Goal: Transaction & Acquisition: Purchase product/service

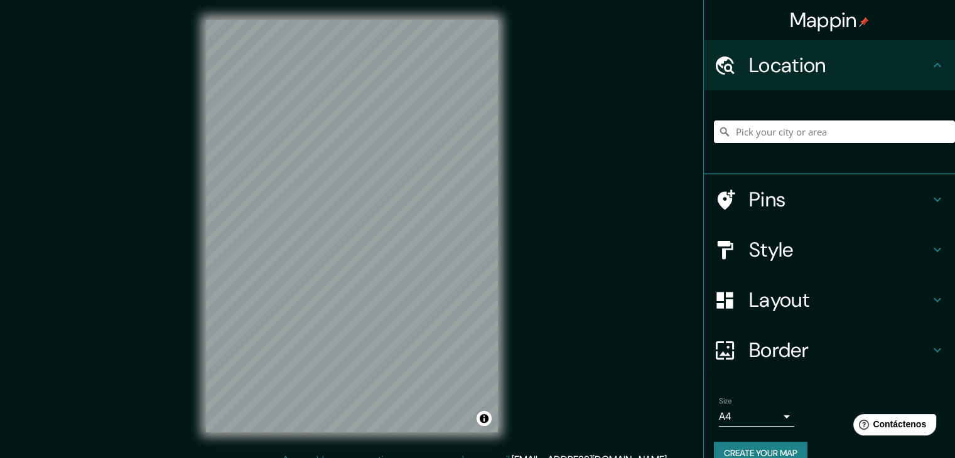
click at [769, 129] on input "Pick your city or area" at bounding box center [834, 132] width 241 height 23
click at [769, 129] on input "Elige tu ciudad o zona" at bounding box center [834, 132] width 241 height 23
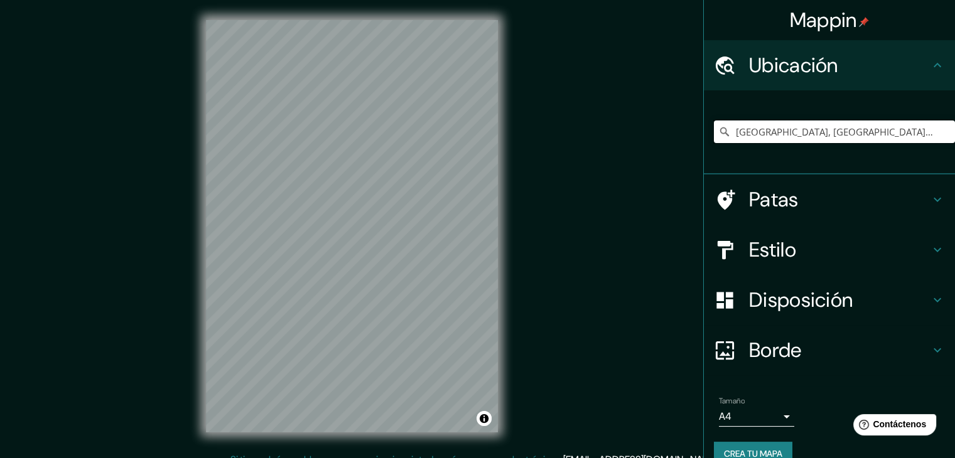
type input "Puebla, Puebla, México"
click at [791, 256] on h4 "Estilo" at bounding box center [839, 249] width 181 height 25
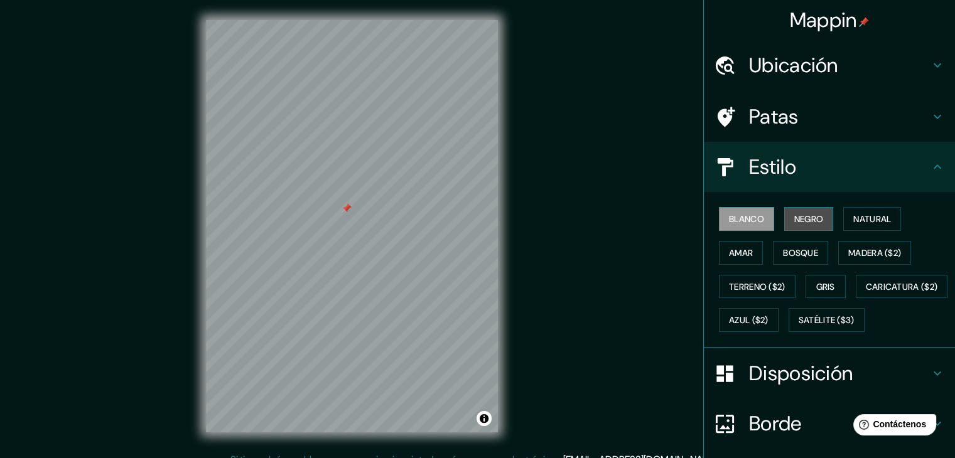
click at [803, 219] on font "Negro" at bounding box center [809, 219] width 30 height 11
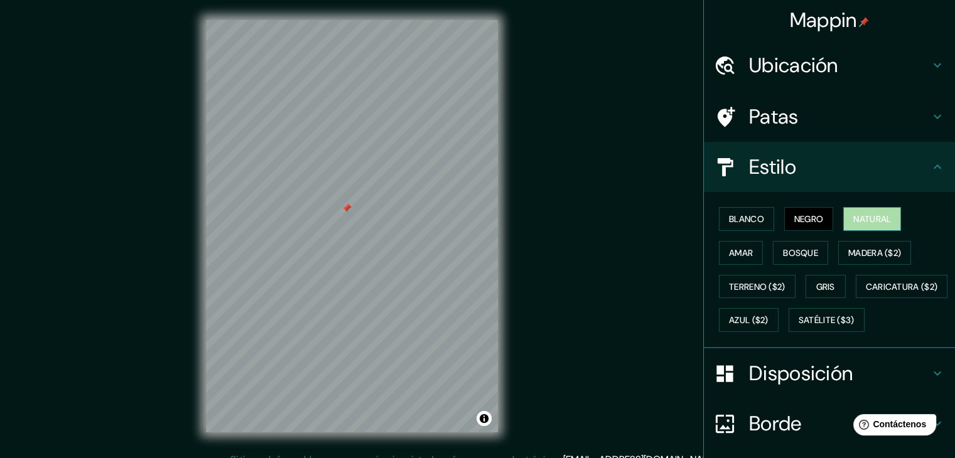
click at [853, 217] on font "Natural" at bounding box center [872, 219] width 38 height 11
click at [743, 248] on font "Amar" at bounding box center [741, 252] width 24 height 11
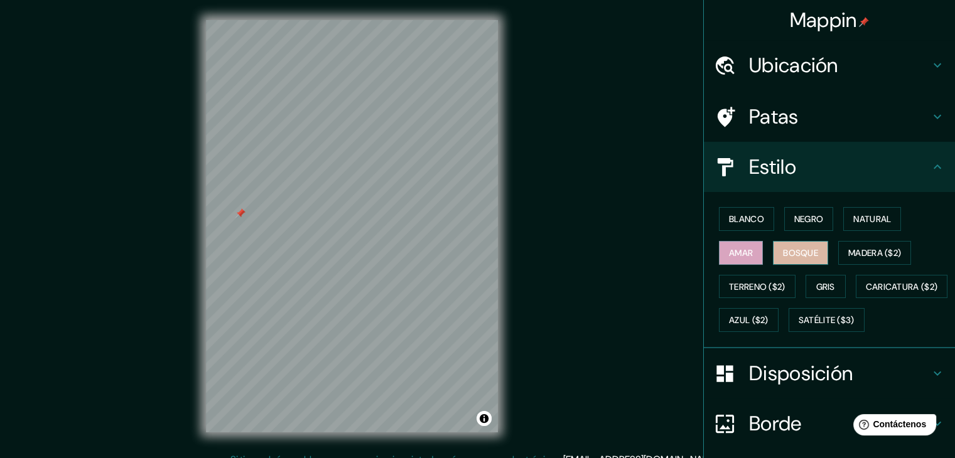
click at [799, 242] on button "Bosque" at bounding box center [800, 253] width 55 height 24
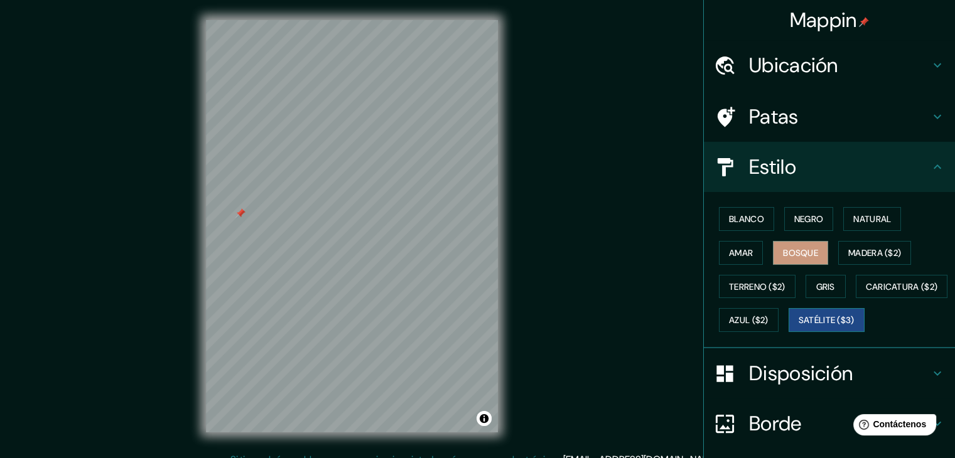
click at [799, 327] on font "Satélite ($3)" at bounding box center [827, 320] width 56 height 11
click at [759, 387] on font "Disposición" at bounding box center [801, 373] width 104 height 26
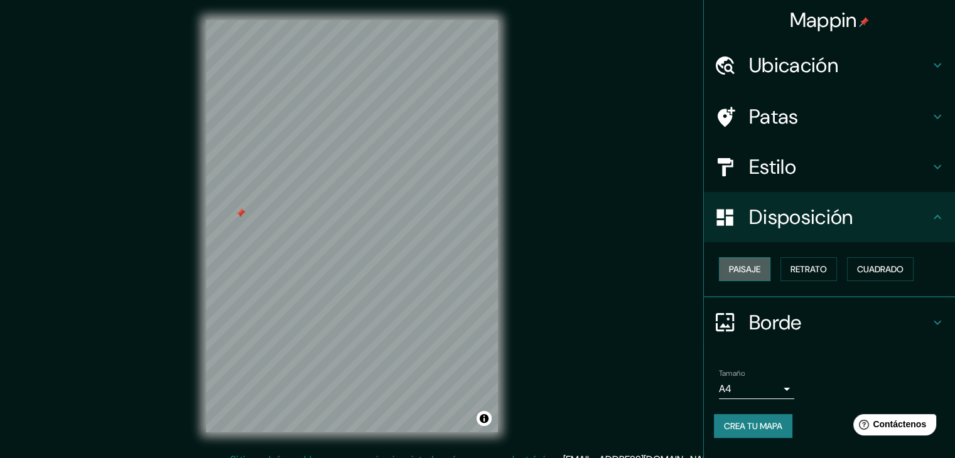
click at [745, 267] on font "Paisaje" at bounding box center [744, 269] width 31 height 11
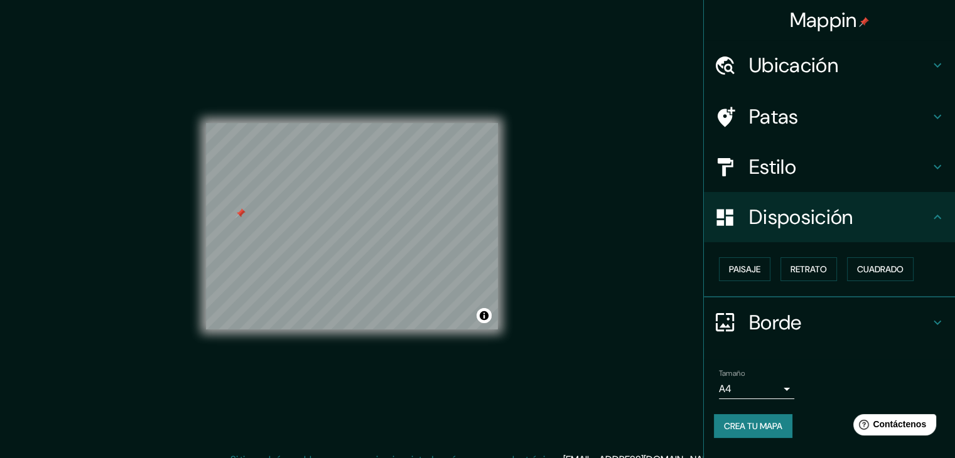
click at [799, 256] on div "Paisaje Retrato Cuadrado" at bounding box center [834, 269] width 241 height 34
click at [758, 266] on font "Paisaje" at bounding box center [744, 269] width 31 height 11
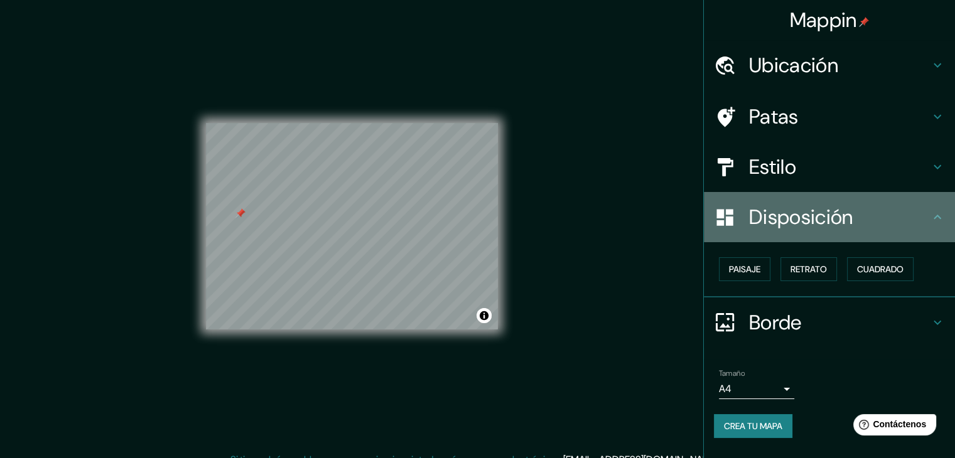
click at [764, 223] on font "Disposición" at bounding box center [801, 217] width 104 height 26
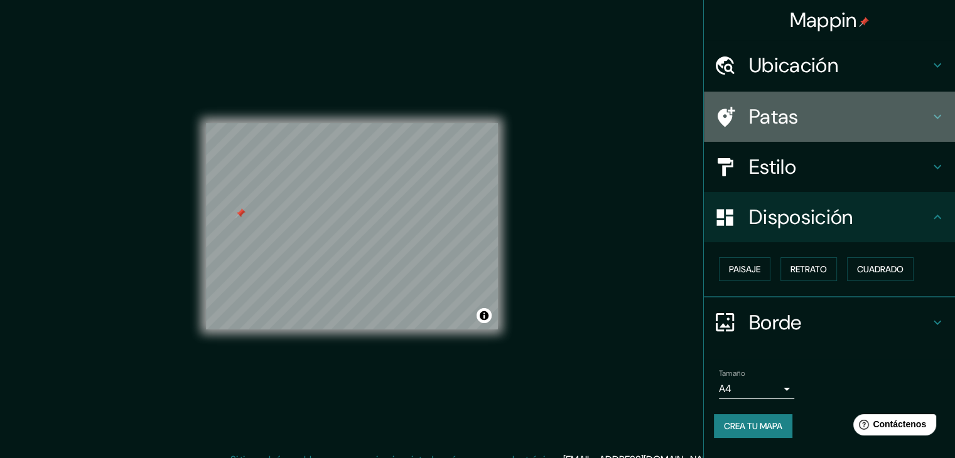
click at [781, 117] on font "Patas" at bounding box center [774, 117] width 50 height 26
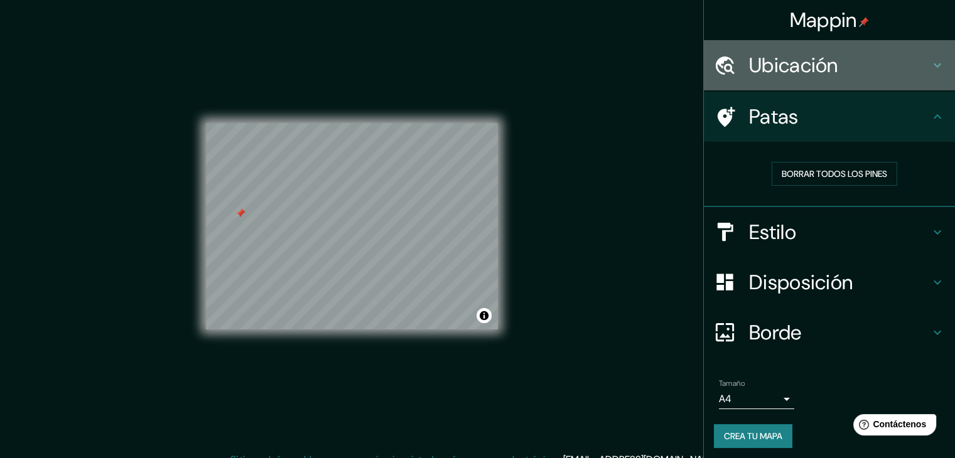
click at [802, 81] on div "Ubicación" at bounding box center [829, 65] width 251 height 50
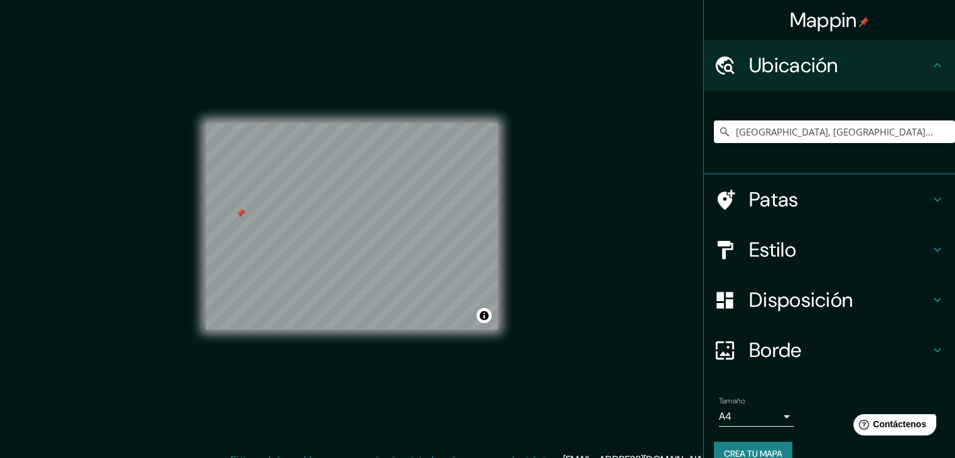
click at [802, 81] on div "Ubicación" at bounding box center [829, 65] width 251 height 50
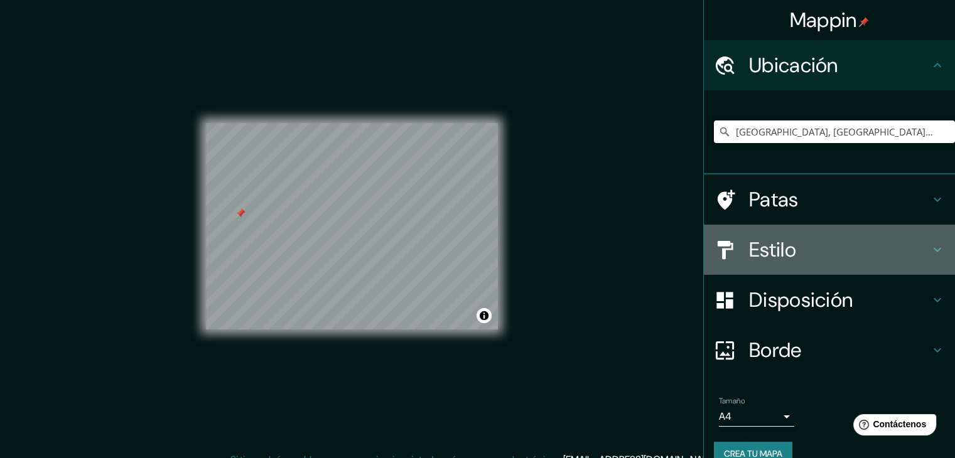
click at [766, 254] on font "Estilo" at bounding box center [772, 250] width 47 height 26
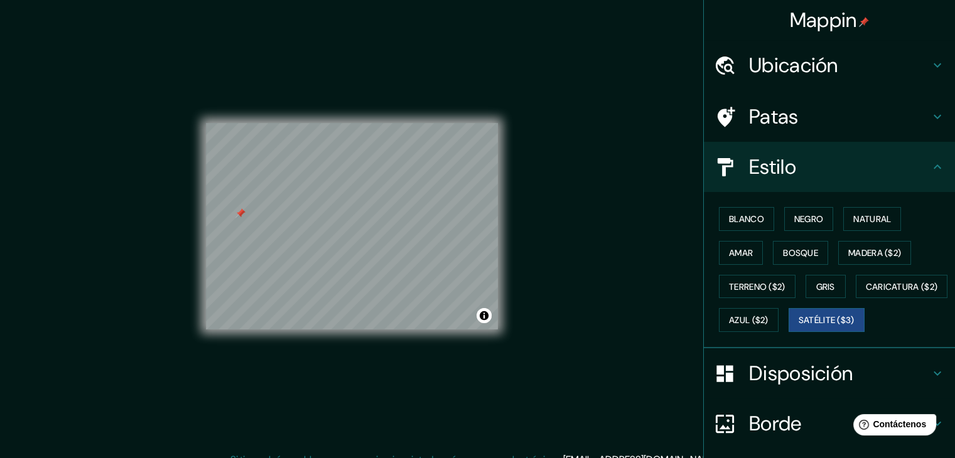
drag, startPoint x: 747, startPoint y: 252, endPoint x: 744, endPoint y: 235, distance: 17.4
click at [747, 252] on button "Amar" at bounding box center [741, 253] width 44 height 24
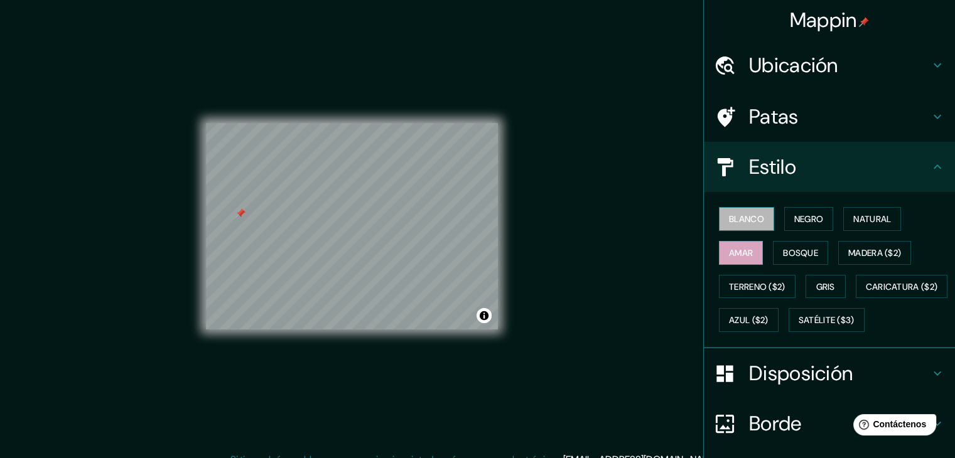
click at [739, 217] on font "Blanco" at bounding box center [746, 219] width 35 height 11
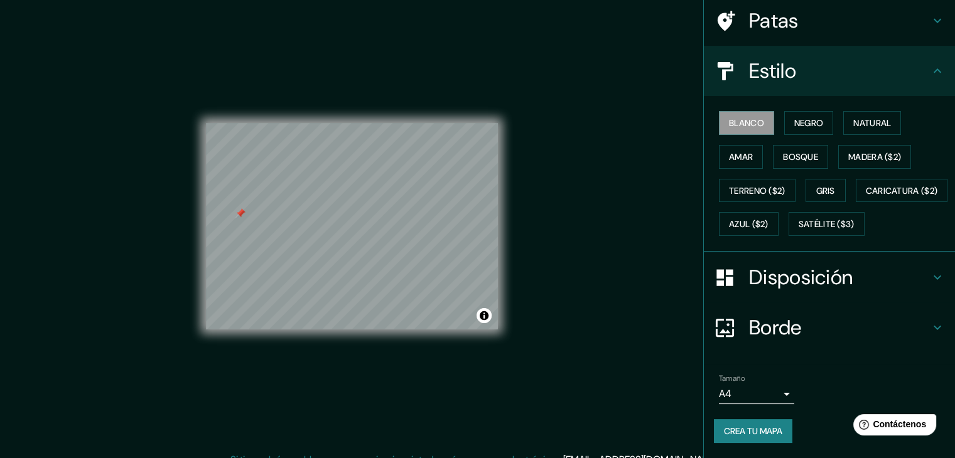
scroll to position [127, 0]
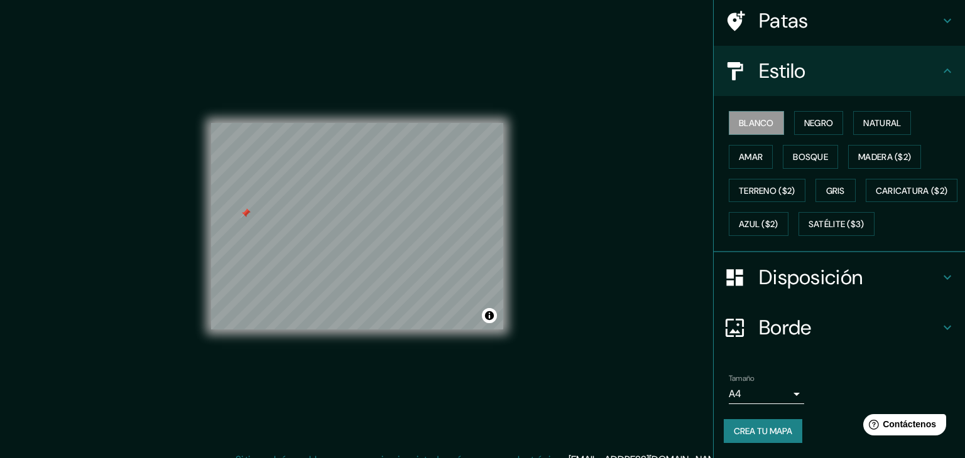
click at [759, 391] on body "Mappin Ubicación Puebla, Puebla, México Puebla Puebla, México Puebla México La …" at bounding box center [482, 229] width 965 height 458
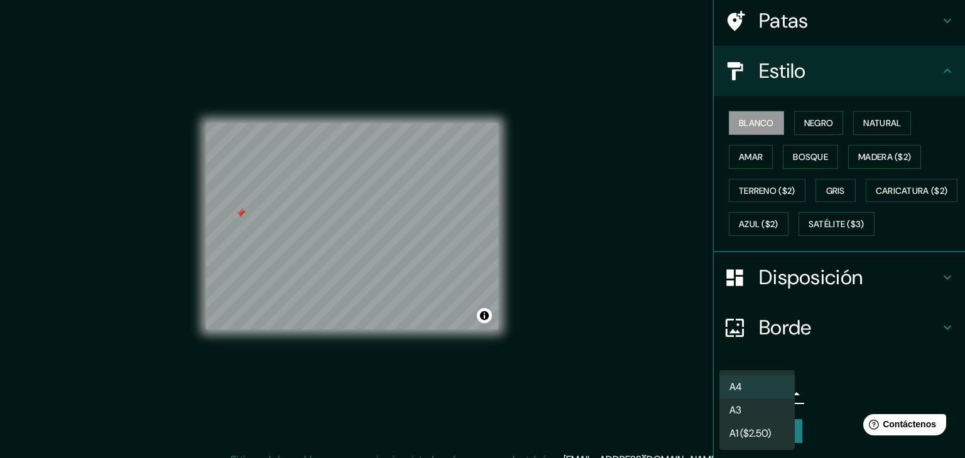
click at [761, 392] on li "A4" at bounding box center [756, 387] width 75 height 23
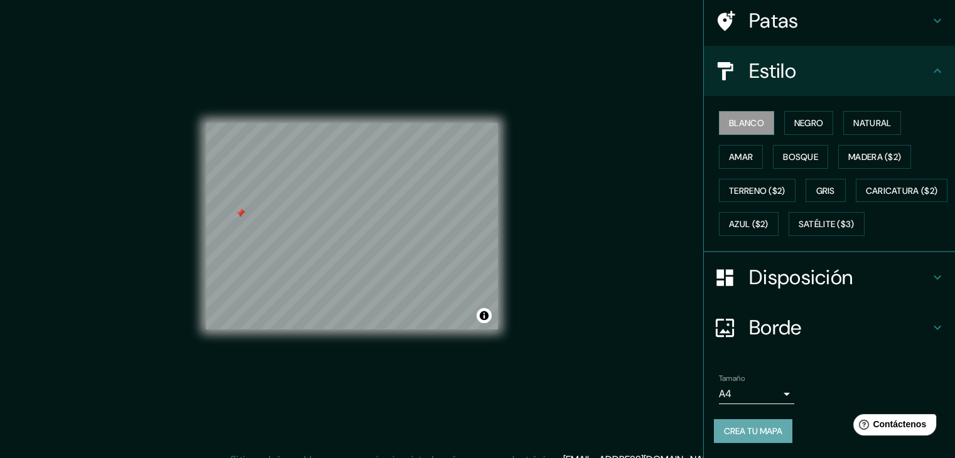
click at [764, 433] on font "Crea tu mapa" at bounding box center [753, 431] width 58 height 11
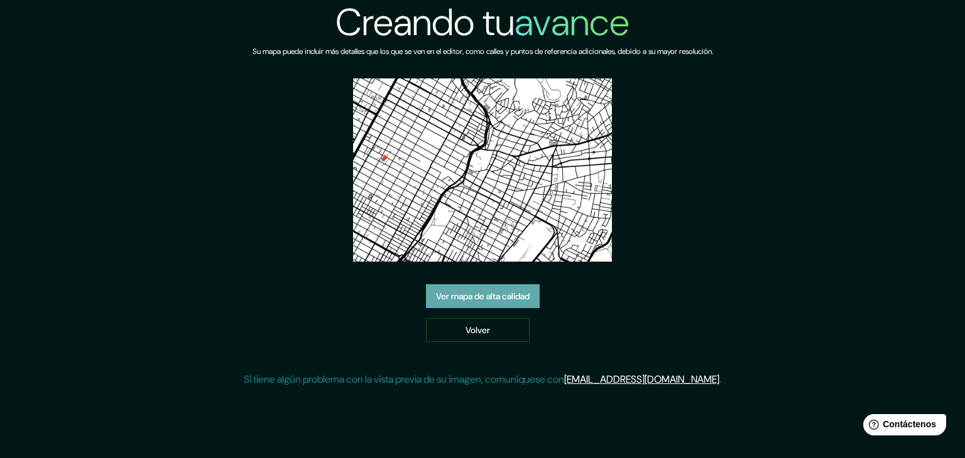
click at [462, 297] on font "Ver mapa de alta calidad" at bounding box center [483, 296] width 94 height 11
